Goal: Task Accomplishment & Management: Manage account settings

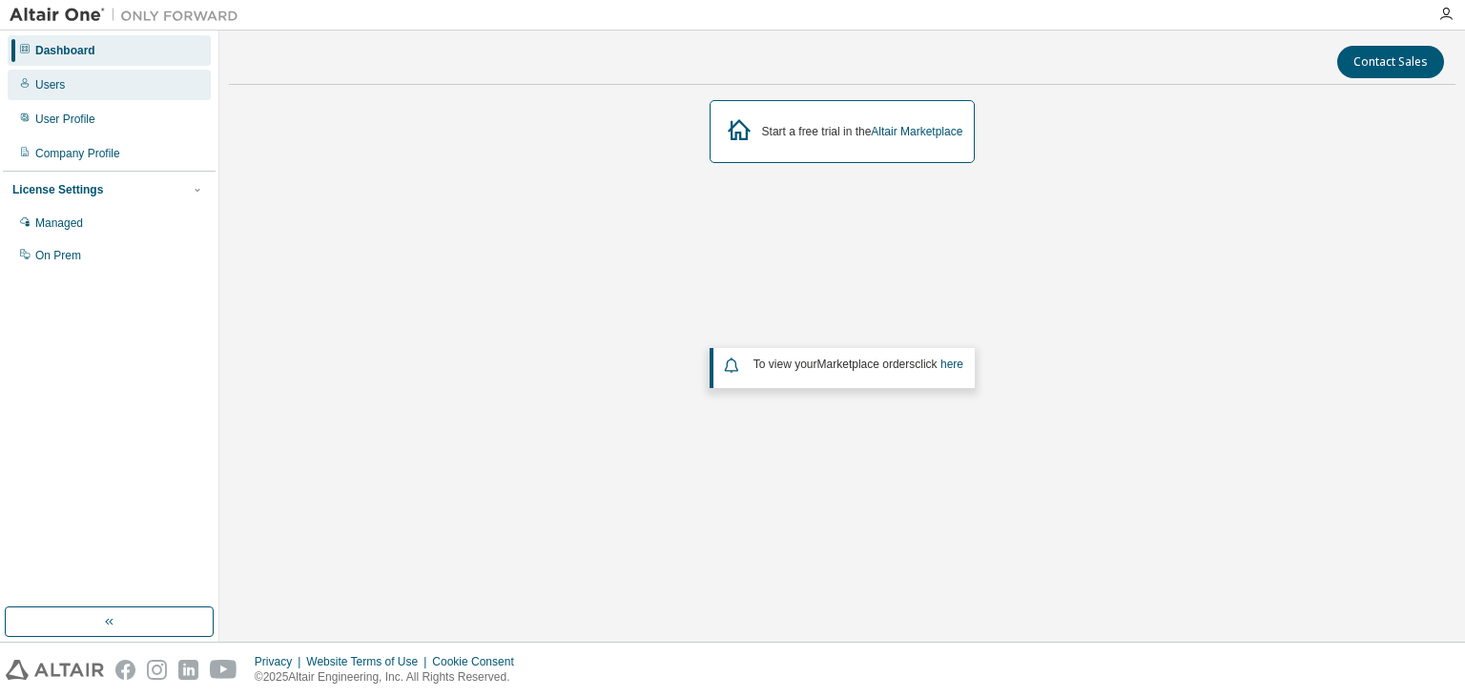
click at [126, 90] on div "Users" at bounding box center [109, 85] width 203 height 31
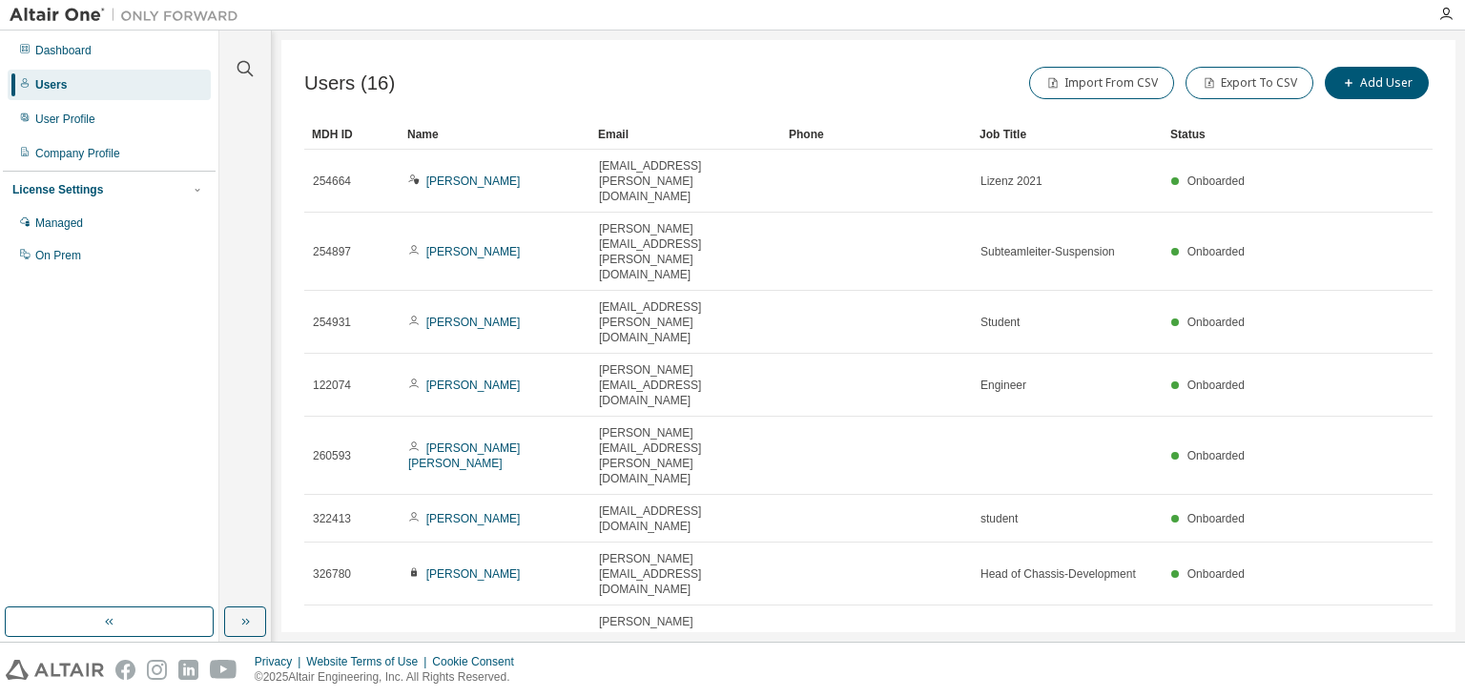
drag, startPoint x: 490, startPoint y: 499, endPoint x: 383, endPoint y: 502, distance: 107.8
click at [399, 536] on div "Users (16) Import From CSV Export To CSV Add User Clear Load Save Save As Field…" at bounding box center [868, 336] width 1174 height 592
click at [1078, 537] on div "Users (16) Import From CSV Export To CSV Add User Clear Load Save Save As Field…" at bounding box center [868, 336] width 1174 height 592
drag, startPoint x: 822, startPoint y: 540, endPoint x: 651, endPoint y: 540, distance: 170.7
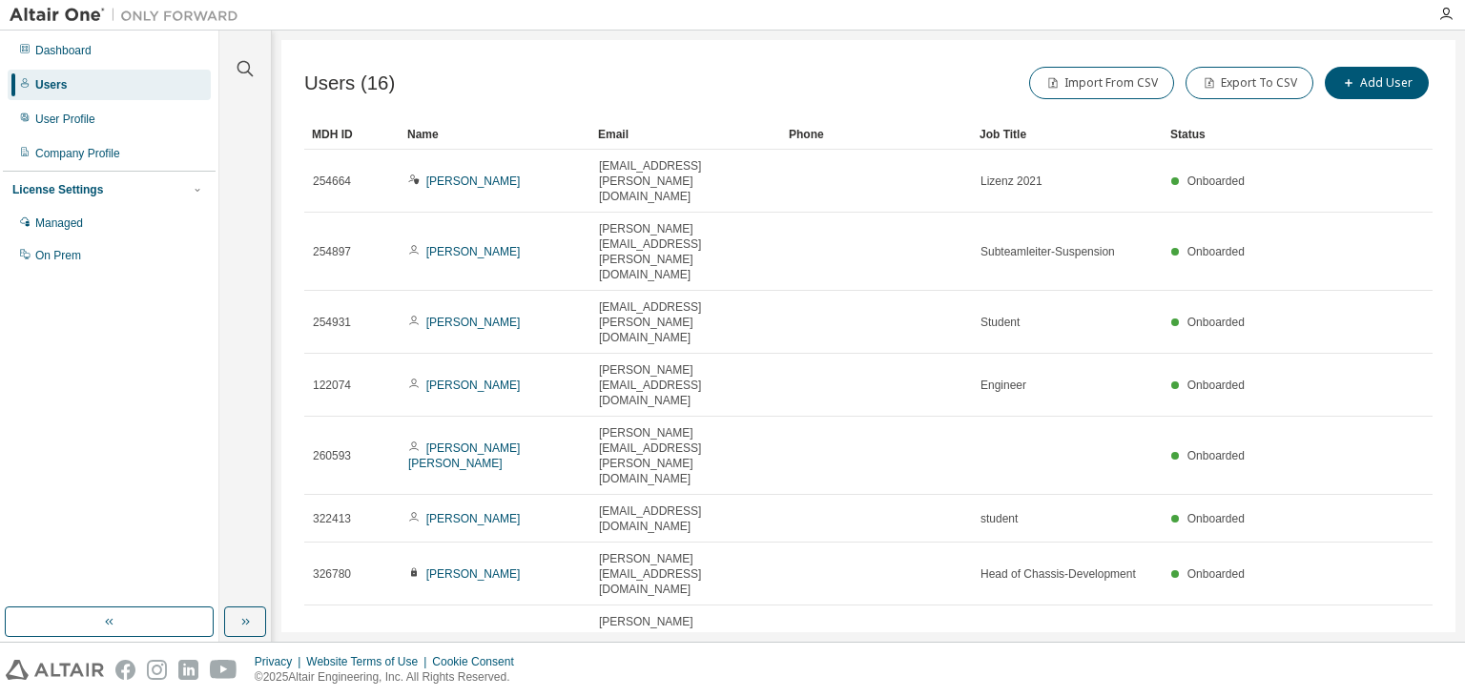
click at [651, 540] on div "Users (16) Import From CSV Export To CSV Add User Clear Load Save Save As Field…" at bounding box center [868, 336] width 1174 height 592
drag, startPoint x: 491, startPoint y: 497, endPoint x: 383, endPoint y: 498, distance: 107.8
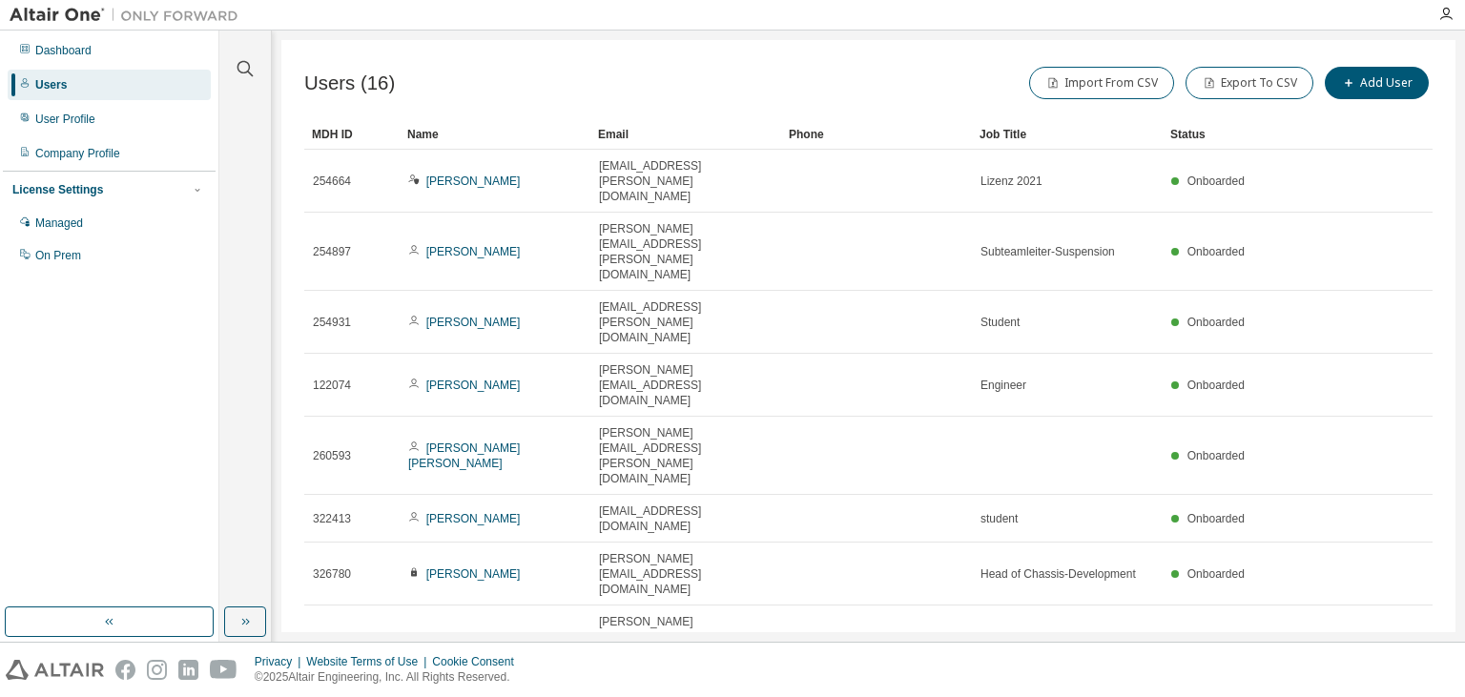
drag, startPoint x: 369, startPoint y: 498, endPoint x: 326, endPoint y: 498, distance: 42.9
drag, startPoint x: 313, startPoint y: 499, endPoint x: 510, endPoint y: 494, distance: 197.5
click at [562, 553] on div "Users (16) Import From CSV Export To CSV Add User Clear Load Save Save As Field…" at bounding box center [868, 336] width 1174 height 592
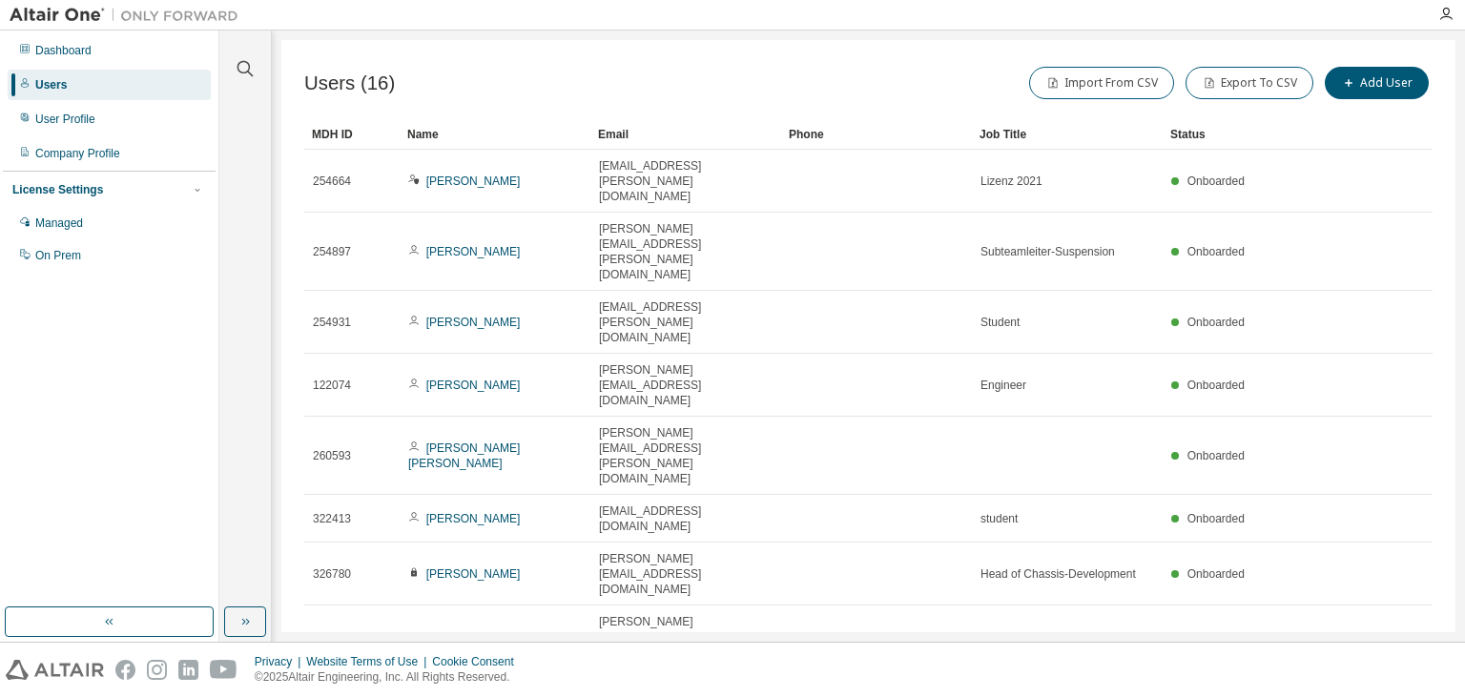
click at [1084, 683] on div "Privacy Website Terms of Use Cookie Consent © 2025 Altair Engineering, Inc. All…" at bounding box center [732, 670] width 1465 height 54
drag, startPoint x: 490, startPoint y: 498, endPoint x: 320, endPoint y: 503, distance: 170.8
drag, startPoint x: 309, startPoint y: 498, endPoint x: 496, endPoint y: 487, distance: 187.3
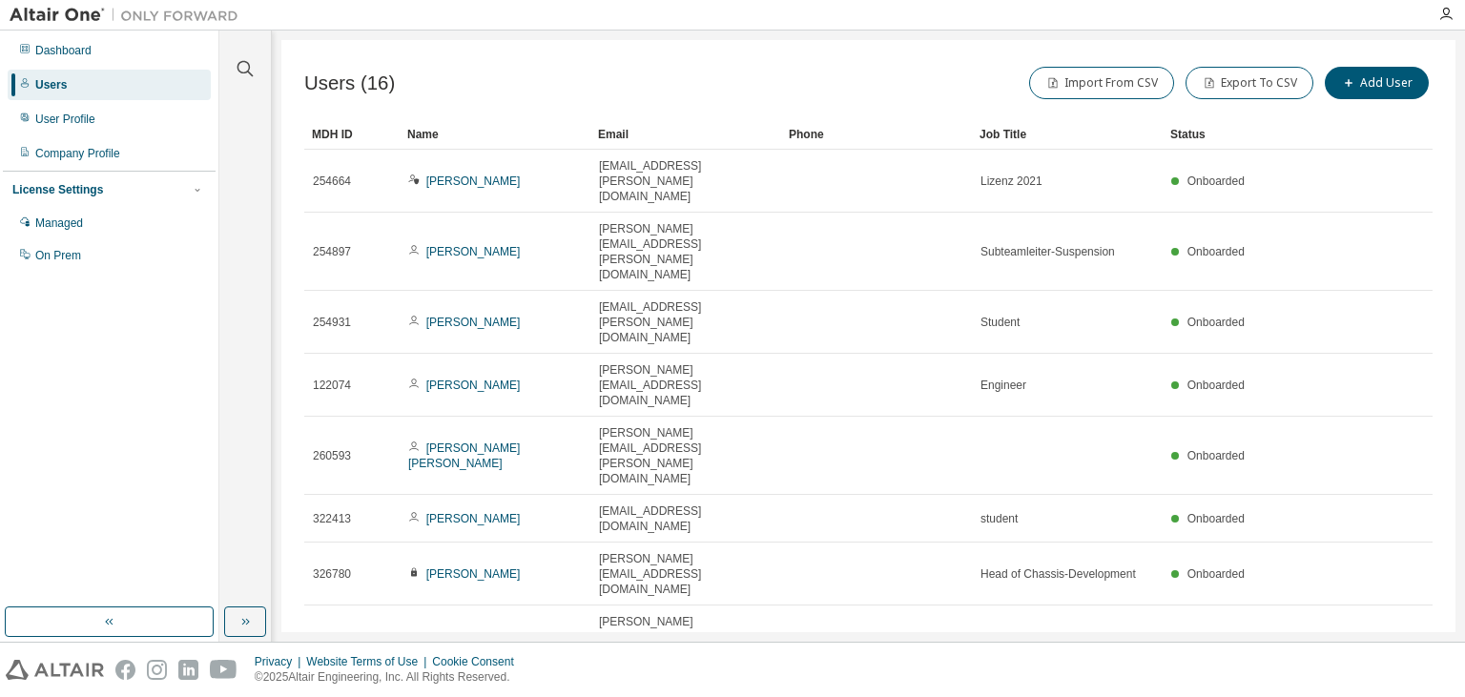
drag, startPoint x: 489, startPoint y: 497, endPoint x: 324, endPoint y: 503, distance: 165.1
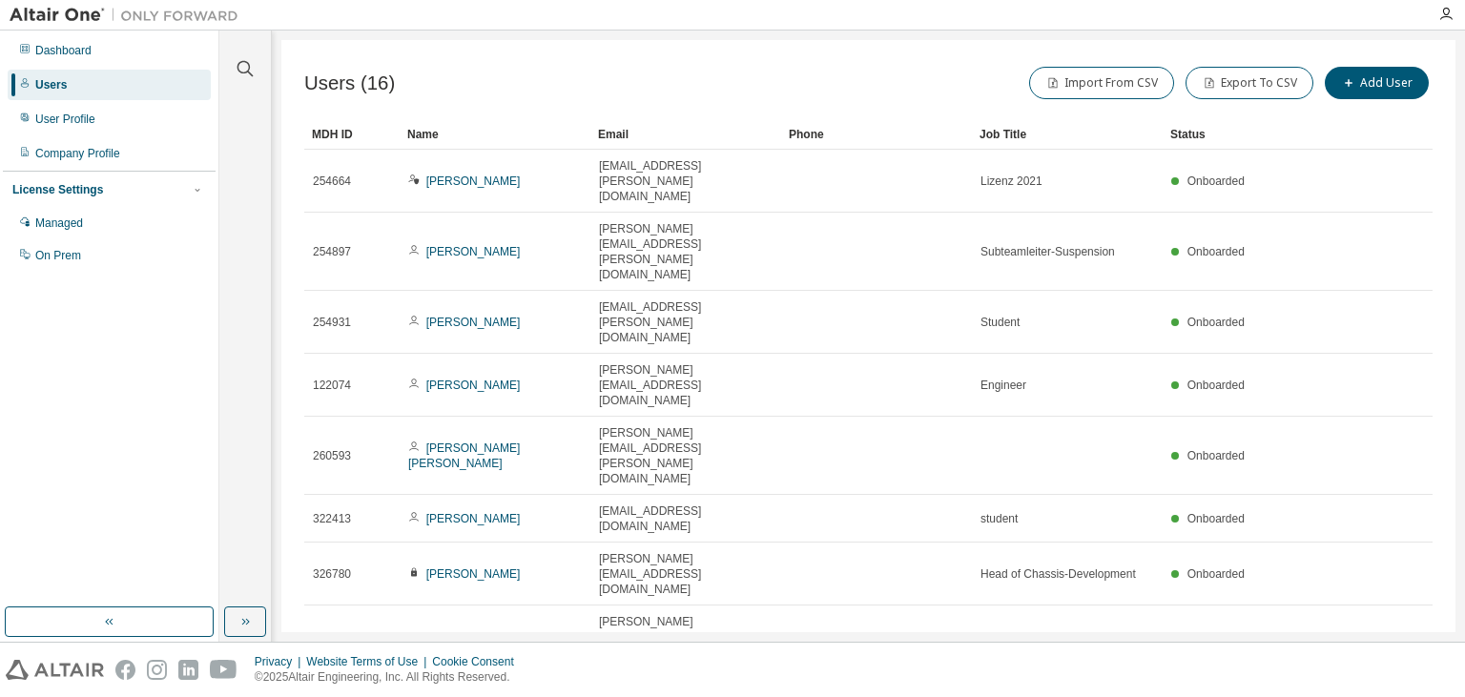
drag, startPoint x: 314, startPoint y: 498, endPoint x: 498, endPoint y: 489, distance: 184.3
click at [510, 543] on div "Users (16) Import From CSV Export To CSV Add User Clear Load Save Save As Field…" at bounding box center [868, 336] width 1174 height 592
